Goal: Transaction & Acquisition: Book appointment/travel/reservation

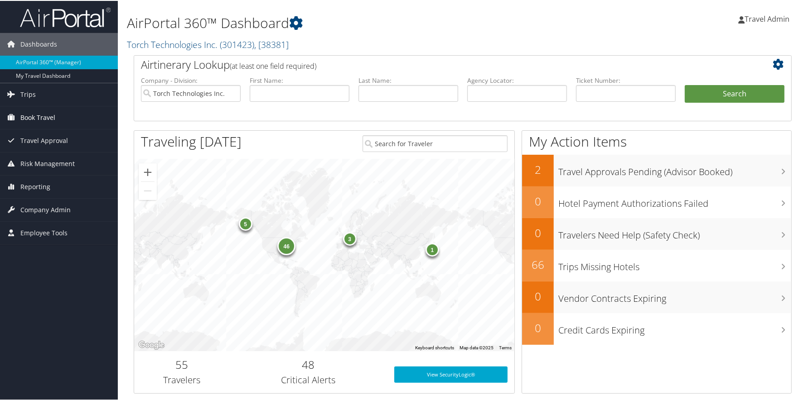
click at [43, 115] on span "Book Travel" at bounding box center [37, 117] width 35 height 23
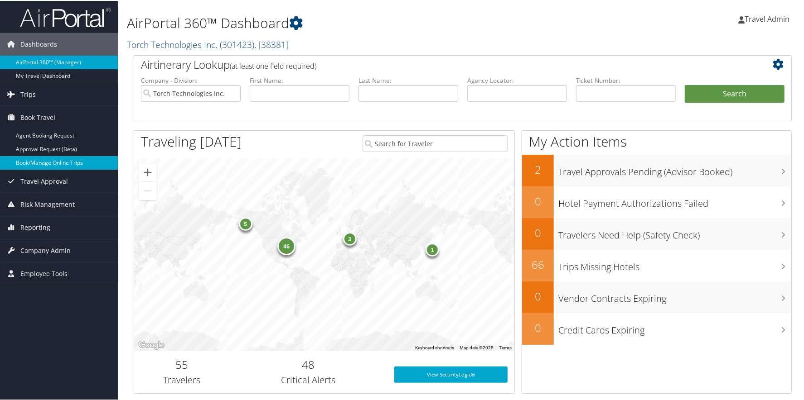
click at [57, 165] on link "Book/Manage Online Trips" at bounding box center [59, 162] width 118 height 14
